Goal: Information Seeking & Learning: Learn about a topic

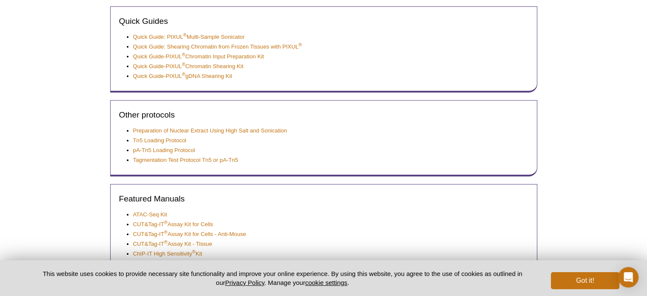
scroll to position [344, 0]
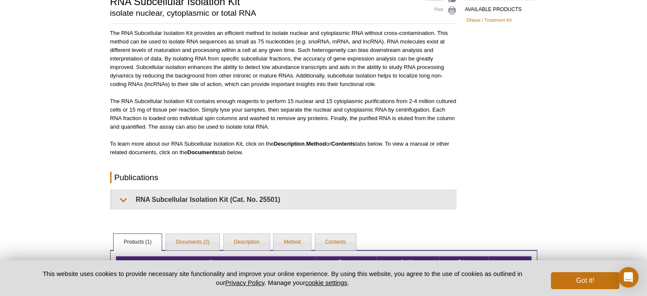
scroll to position [165, 0]
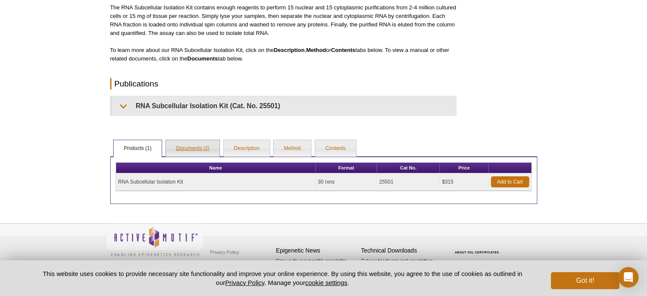
click at [200, 140] on link "Documents (2)" at bounding box center [193, 148] width 54 height 17
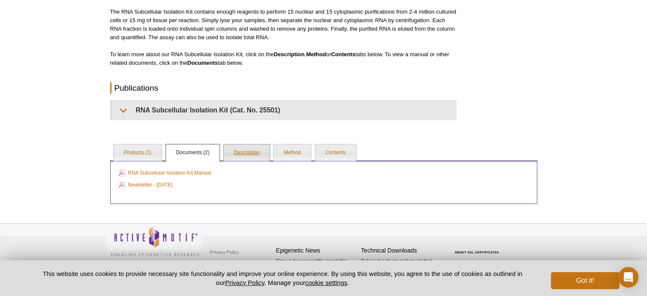
click at [240, 156] on link "Description" at bounding box center [247, 152] width 46 height 17
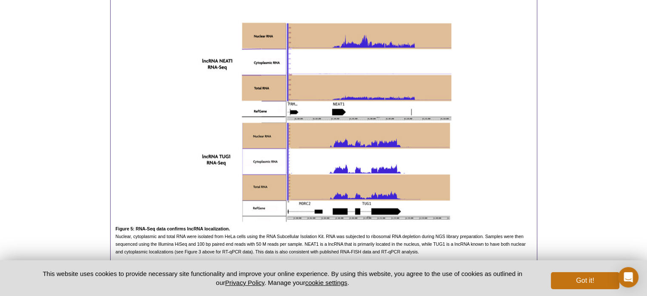
scroll to position [1430, 0]
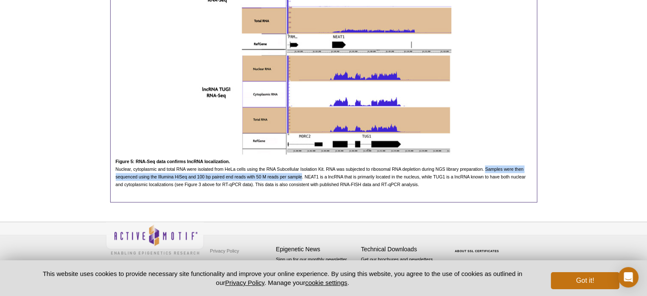
drag, startPoint x: 485, startPoint y: 165, endPoint x: 302, endPoint y: 176, distance: 183.2
click at [302, 176] on span "Figure 5: RNA-Seq data confirms lncRNA localization. Nuclear, cytoplasmic and t…" at bounding box center [321, 173] width 410 height 28
copy span "Samples were then sequenced using the Illumina HiSeq and 100 bp paired end read…"
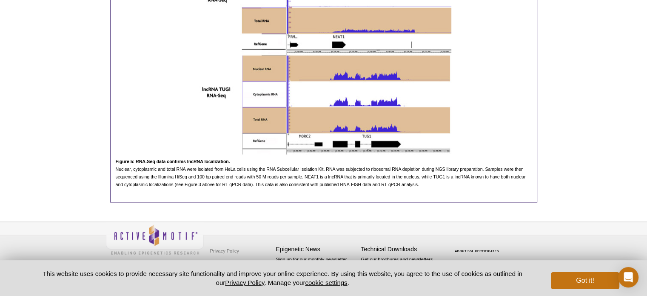
click at [238, 165] on span "Figure 5: RNA-Seq data confirms lncRNA localization. Nuclear, cytoplasmic and t…" at bounding box center [321, 173] width 410 height 28
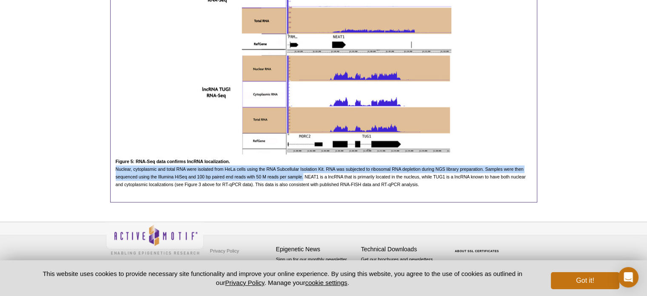
drag, startPoint x: 116, startPoint y: 166, endPoint x: 303, endPoint y: 178, distance: 187.5
click at [303, 178] on p "Figure 5: RNA-Seq data confirms lncRNA localization. Nuclear, cytoplasmic and t…" at bounding box center [324, 172] width 416 height 31
copy span "Nuclear, cytoplasmic and total RNA were isolated from HeLa cells using the RNA …"
